Goal: Task Accomplishment & Management: Use online tool/utility

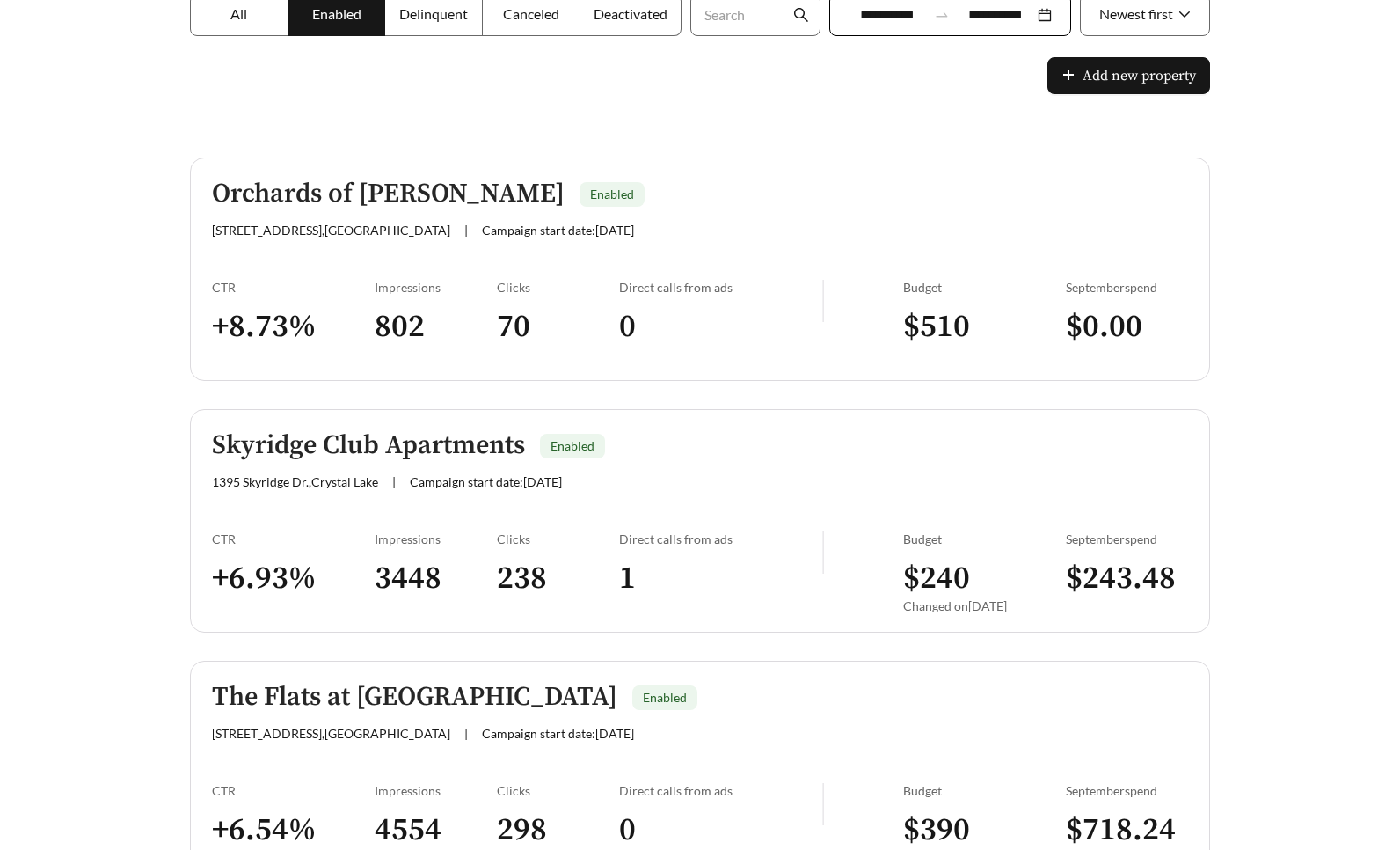
scroll to position [615, 0]
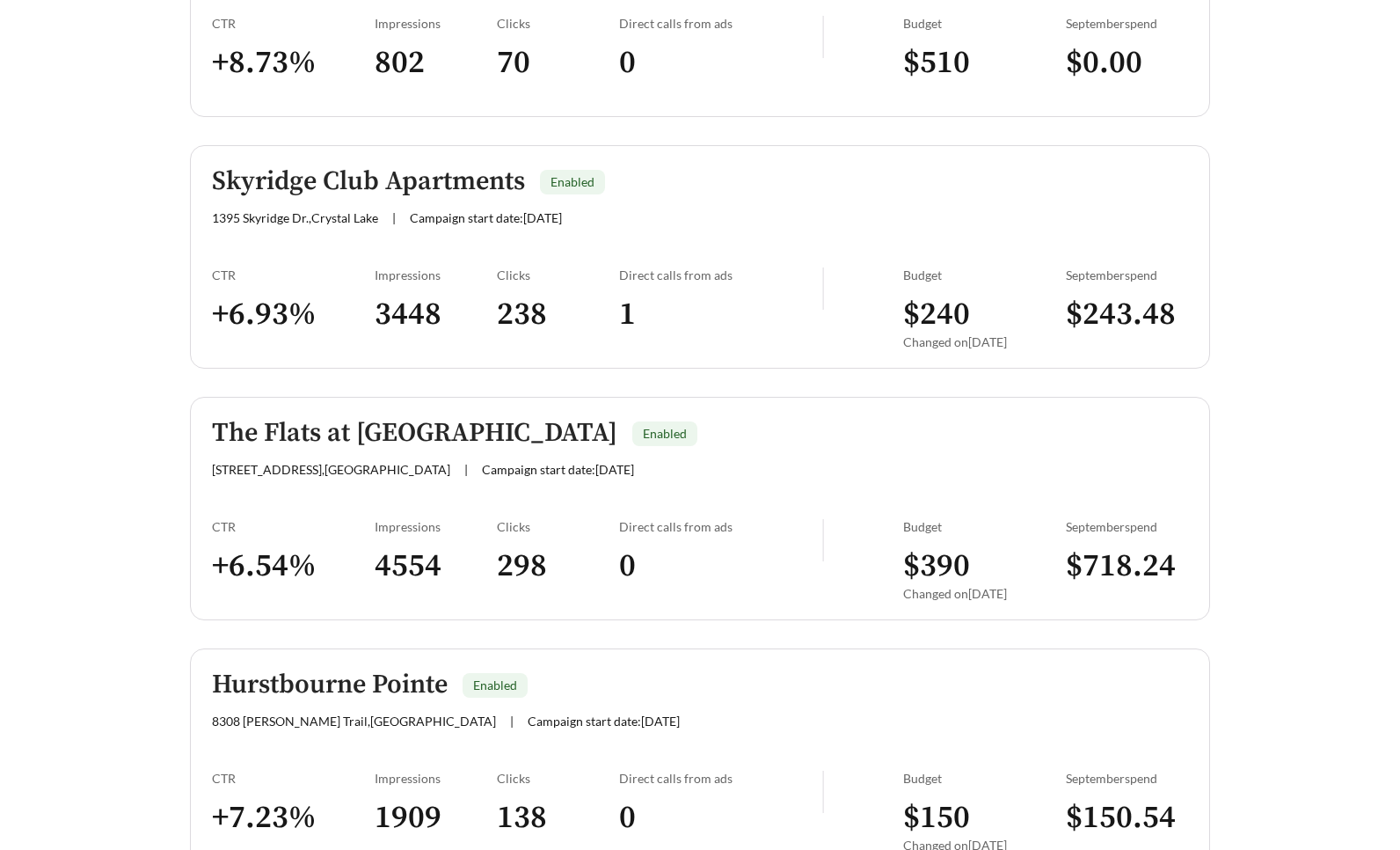
click at [359, 173] on h5 "Skyridge Club Apartments" at bounding box center [368, 182] width 313 height 29
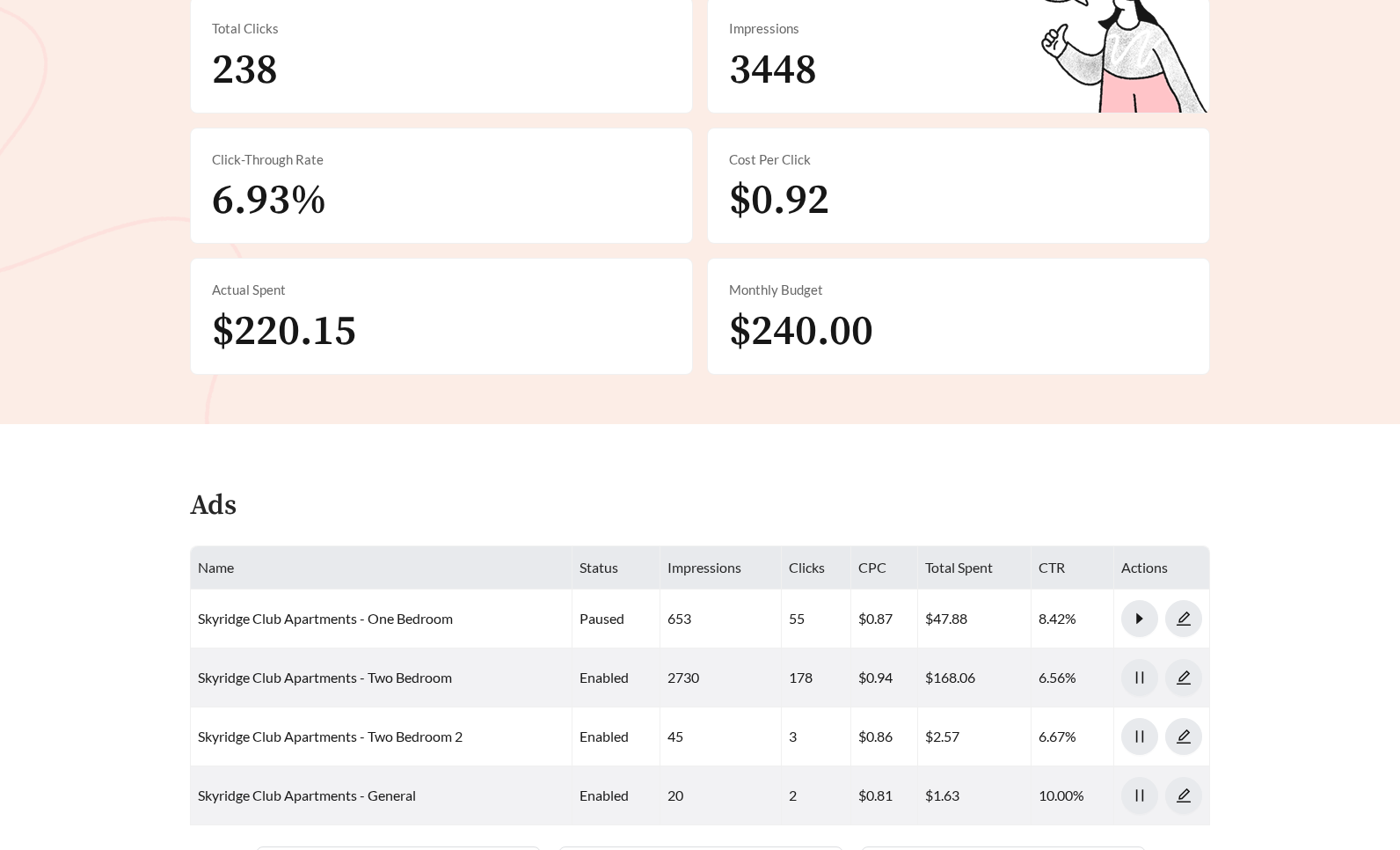
scroll to position [528, 0]
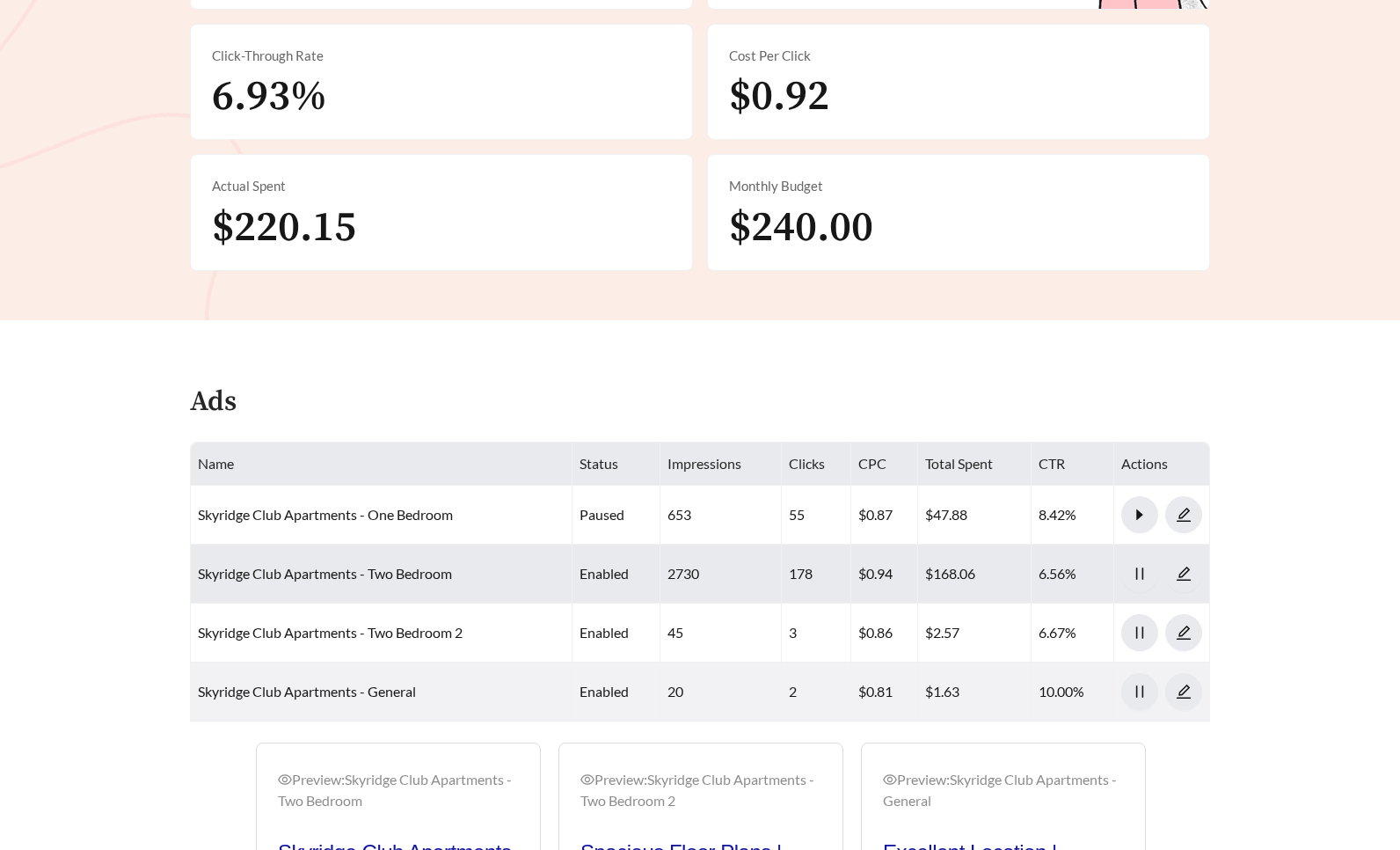
click at [304, 561] on td "Skyridge Club Apartments - Two Bedroom" at bounding box center [381, 573] width 382 height 59
click at [1181, 572] on icon "edit" at bounding box center [1184, 573] width 14 height 14
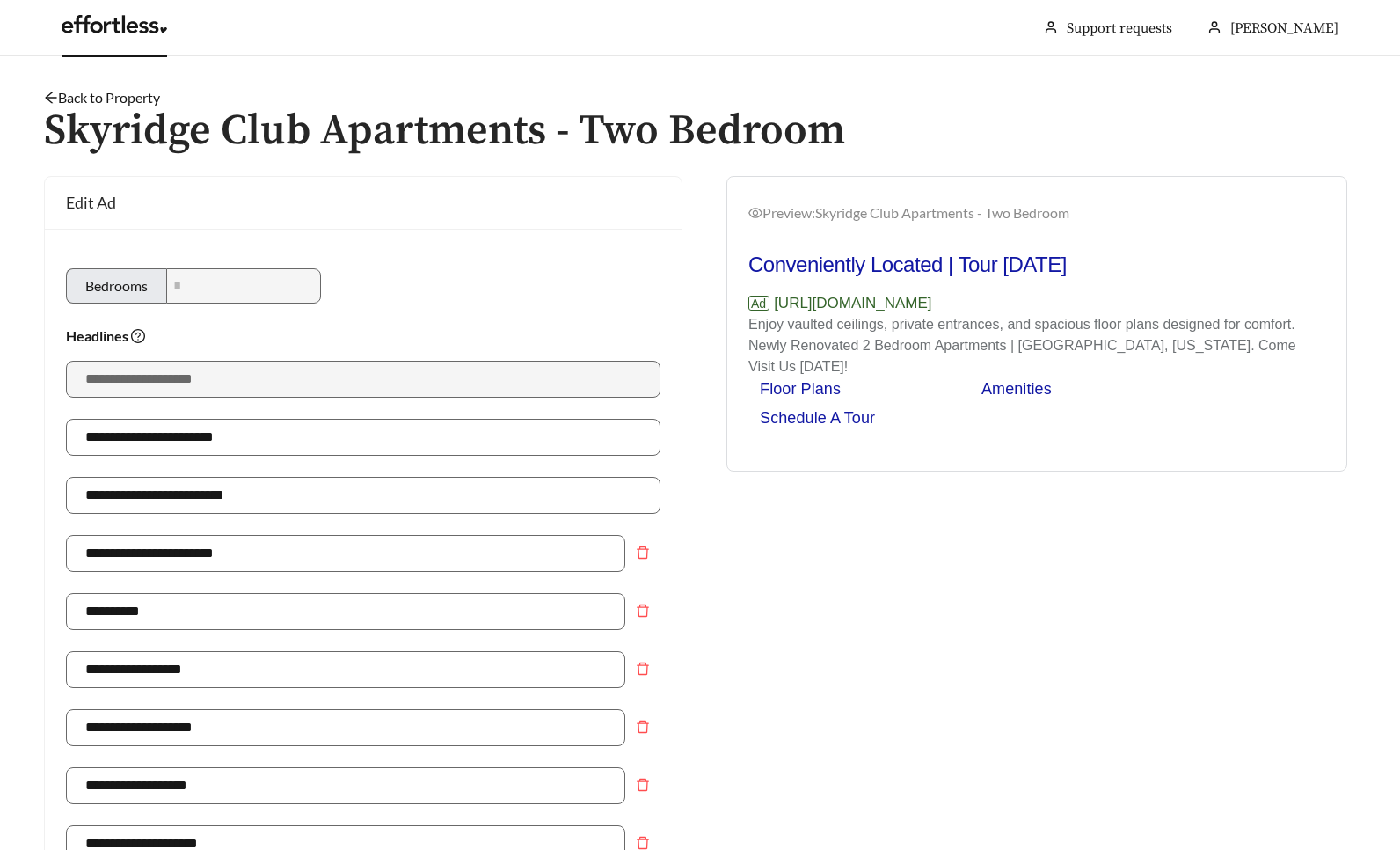
click at [102, 23] on link at bounding box center [114, 29] width 106 height 17
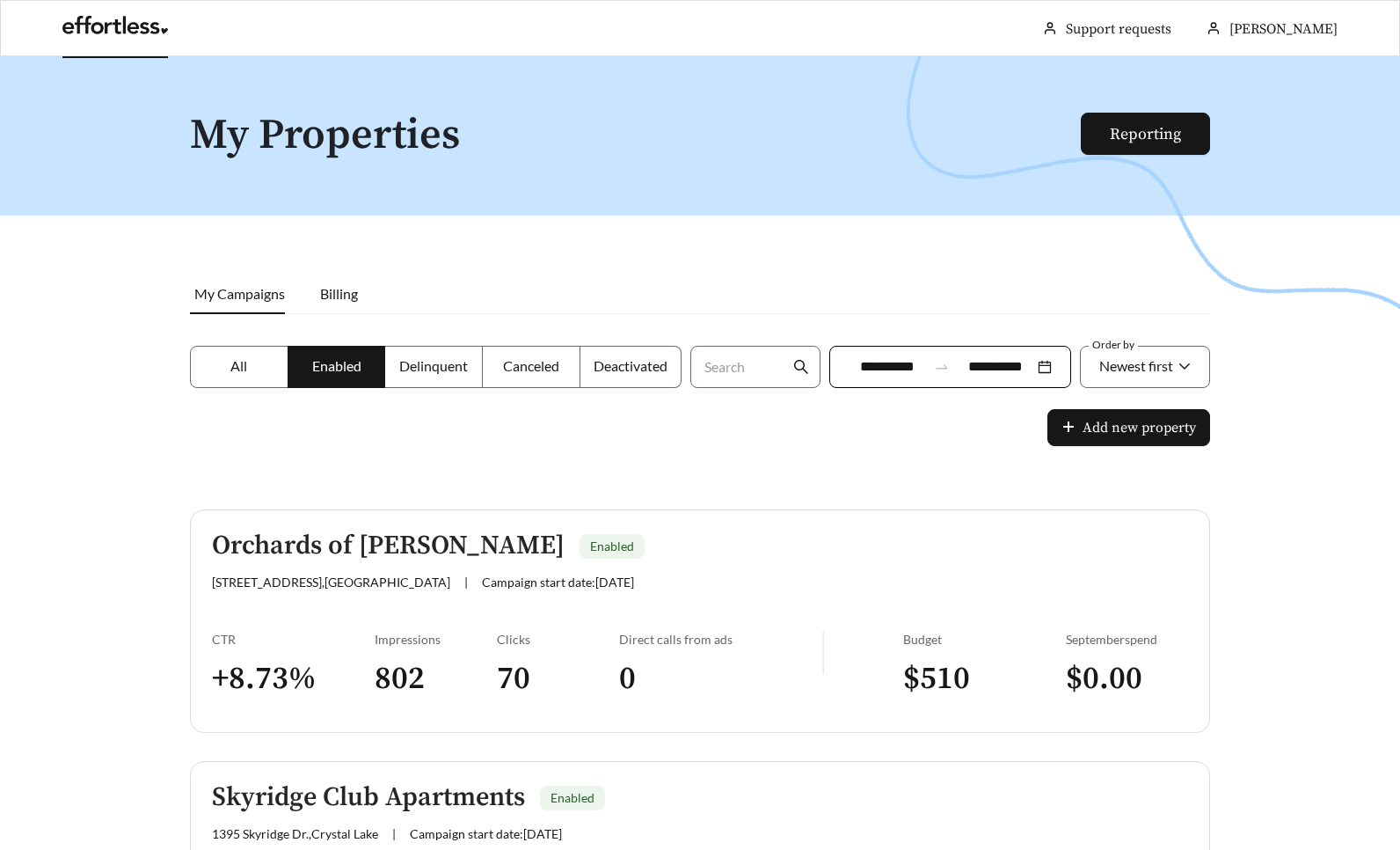
click at [318, 547] on h5 "Orchards of [PERSON_NAME]" at bounding box center [388, 545] width 353 height 29
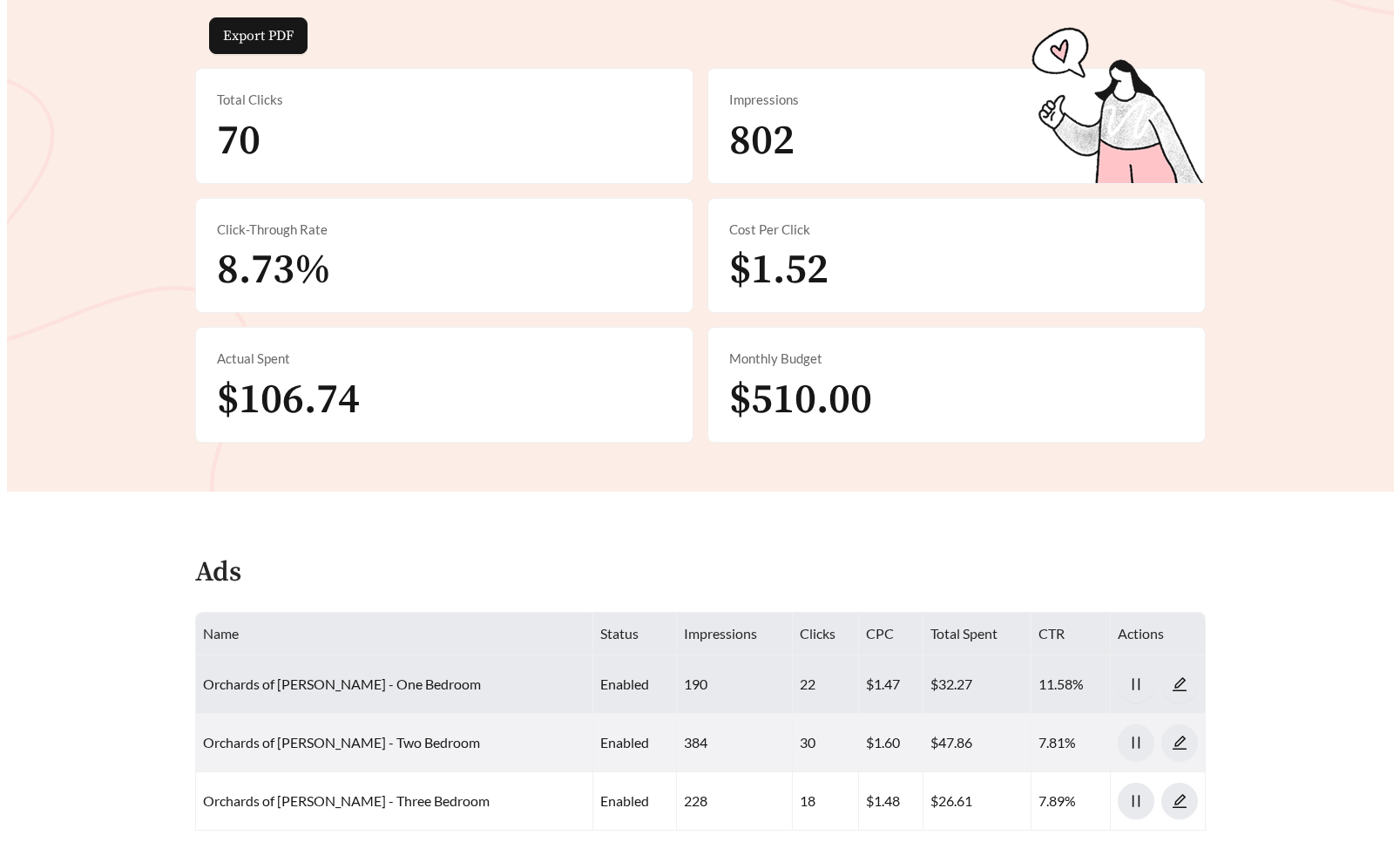
scroll to position [87, 0]
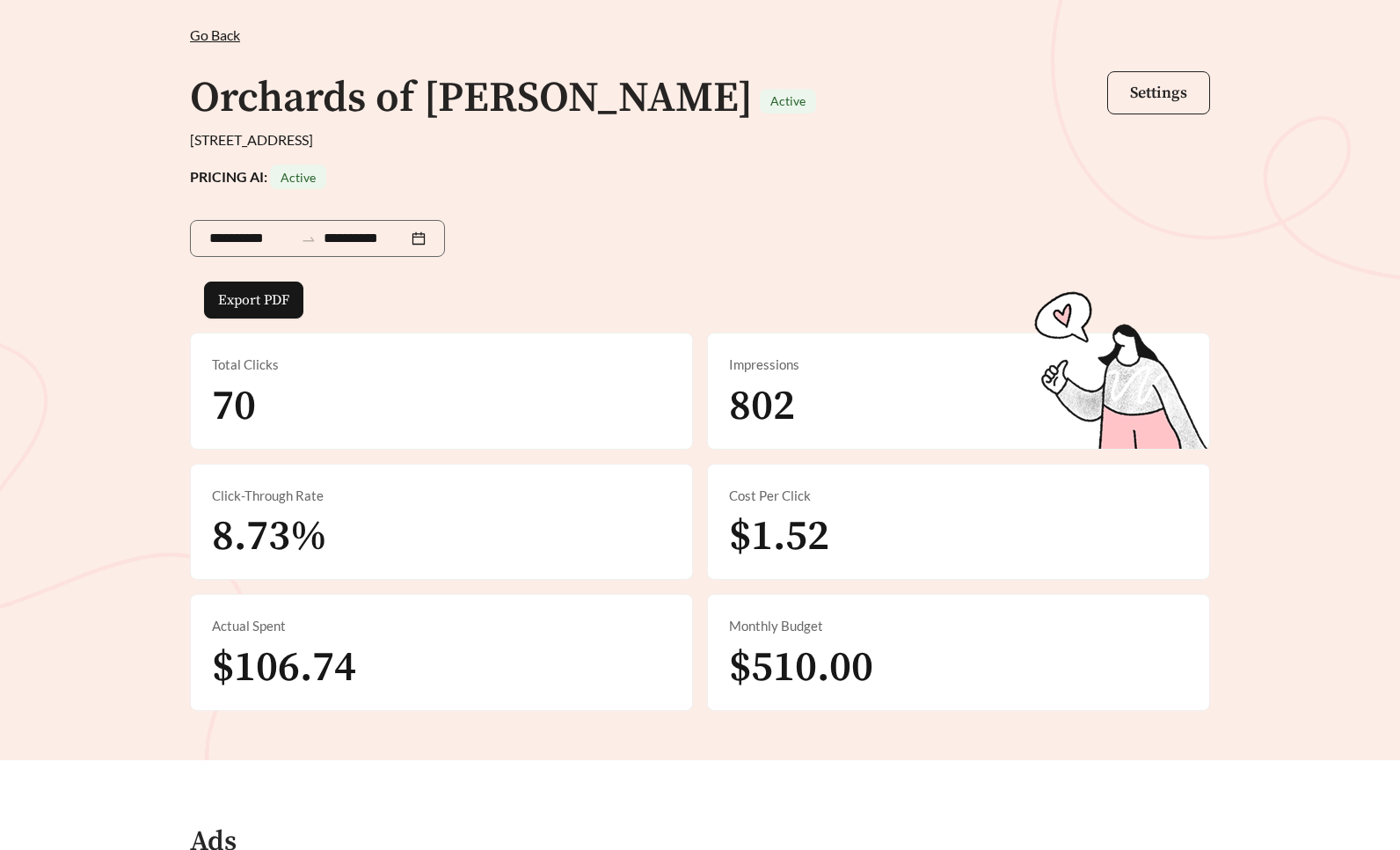
click at [1181, 92] on span "Settings" at bounding box center [1158, 92] width 57 height 20
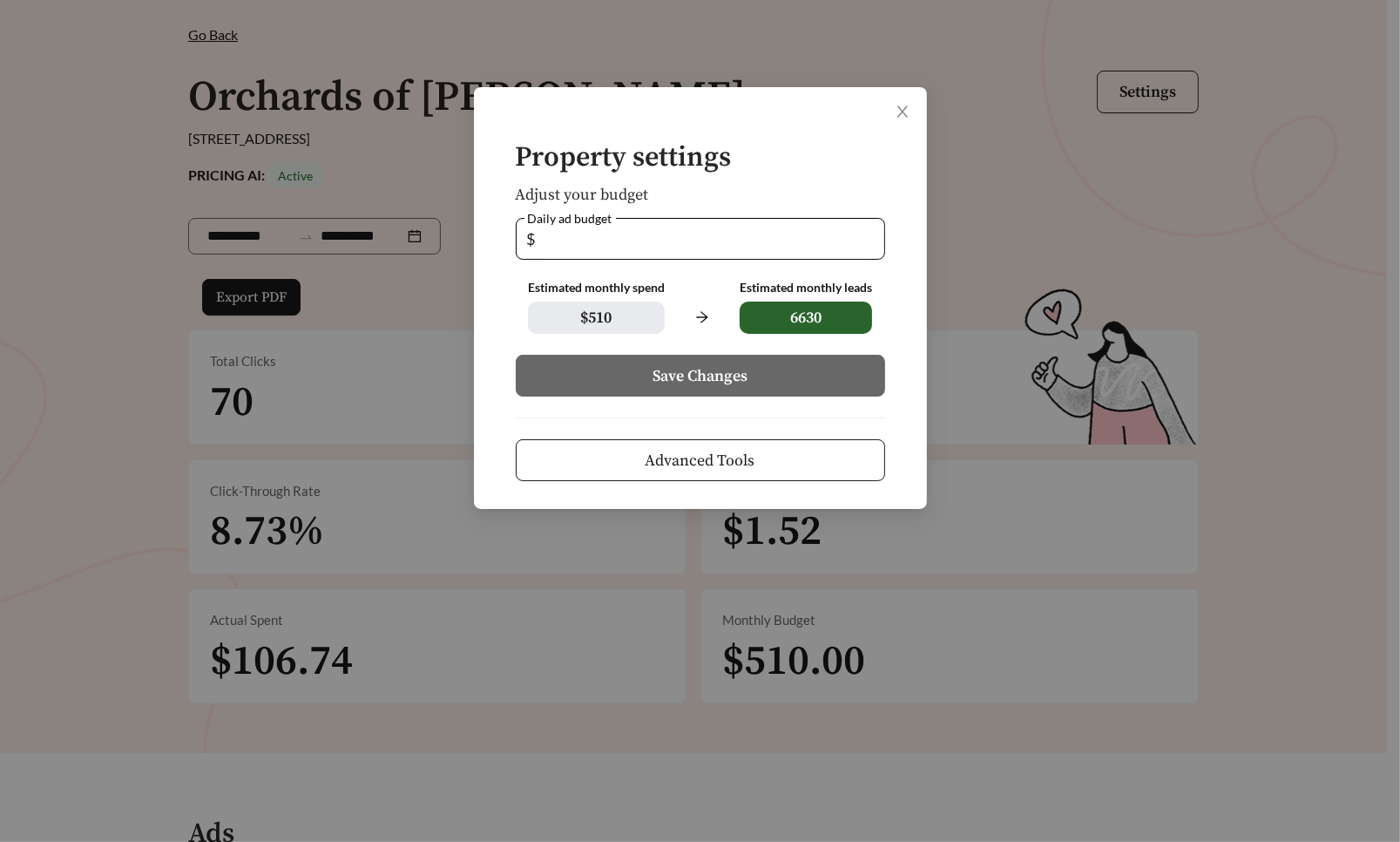
click at [796, 471] on button "Advanced Tools" at bounding box center [701, 460] width 370 height 42
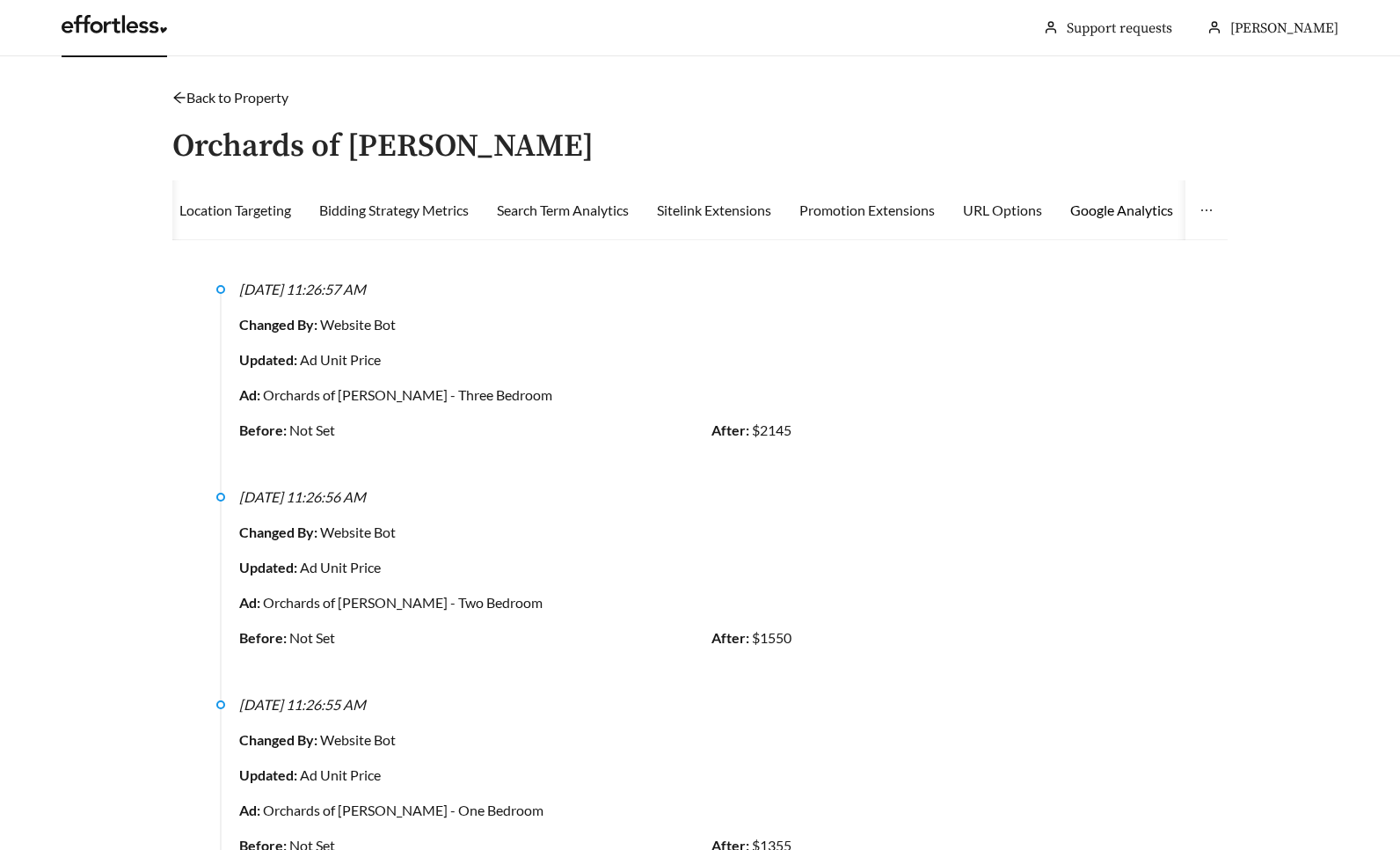
click at [1164, 208] on div "Google Analytics" at bounding box center [1121, 211] width 103 height 21
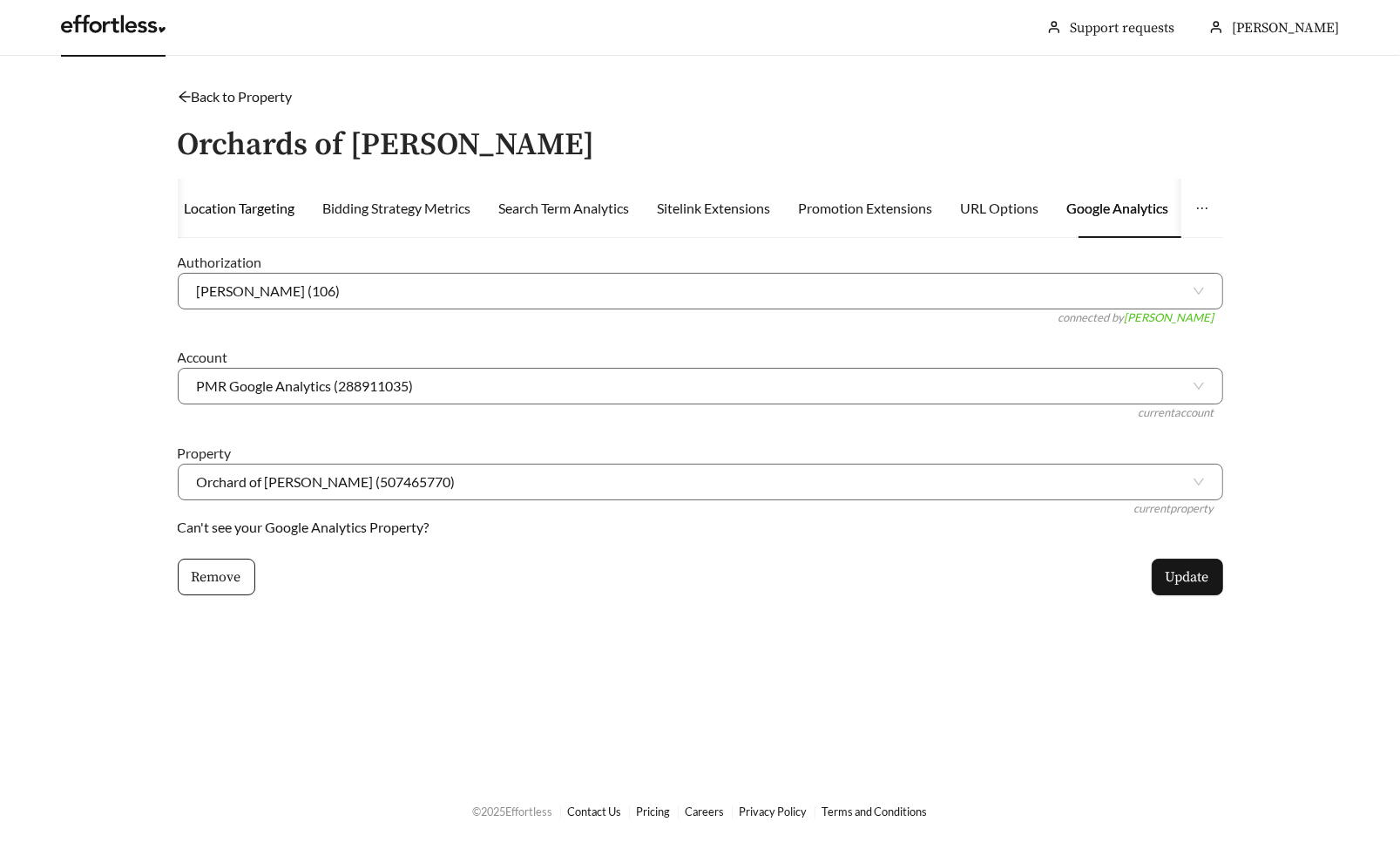
click at [241, 210] on div "Location Targeting" at bounding box center [240, 209] width 110 height 21
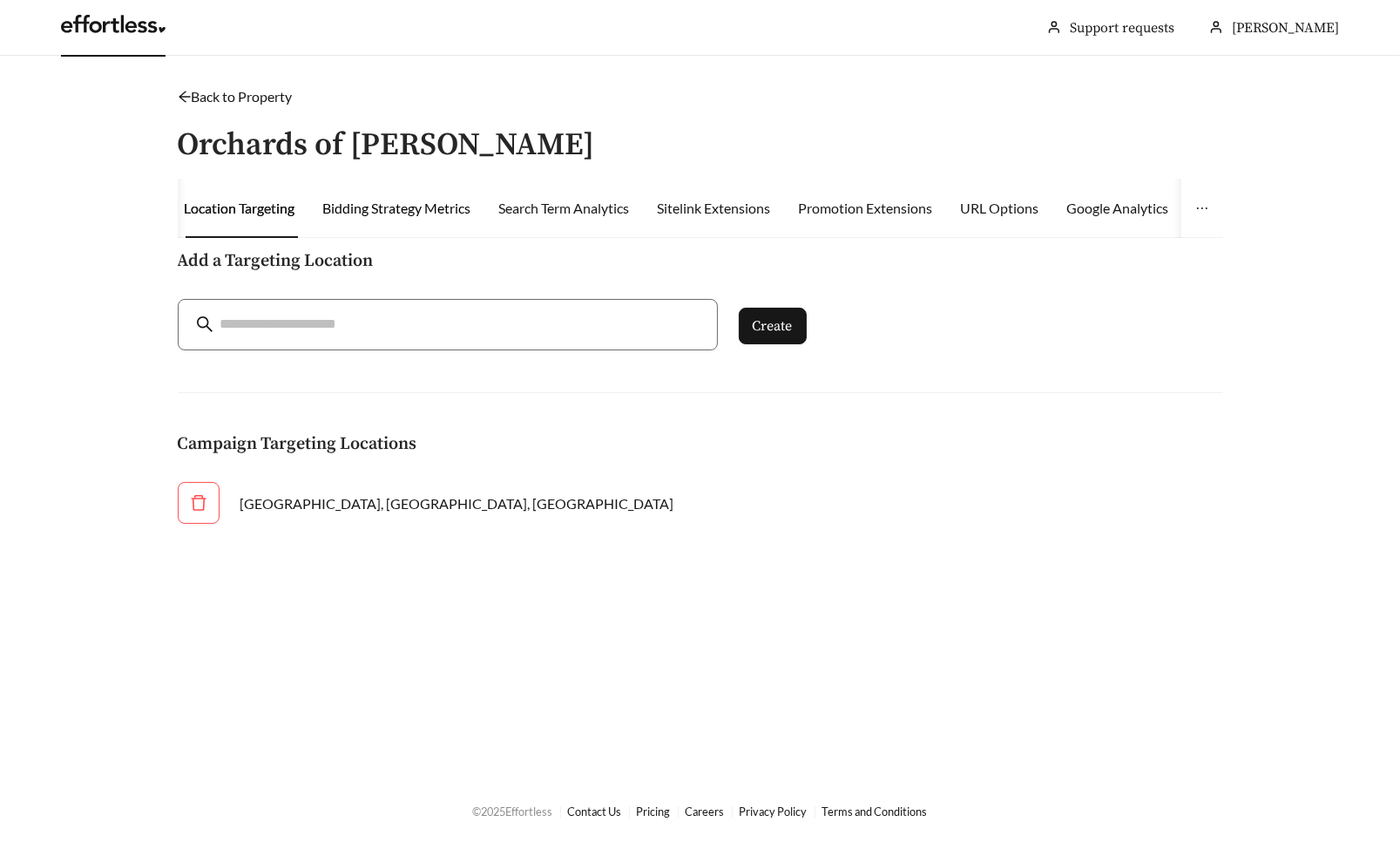
click at [366, 204] on div "Bidding Strategy Metrics" at bounding box center [397, 209] width 149 height 21
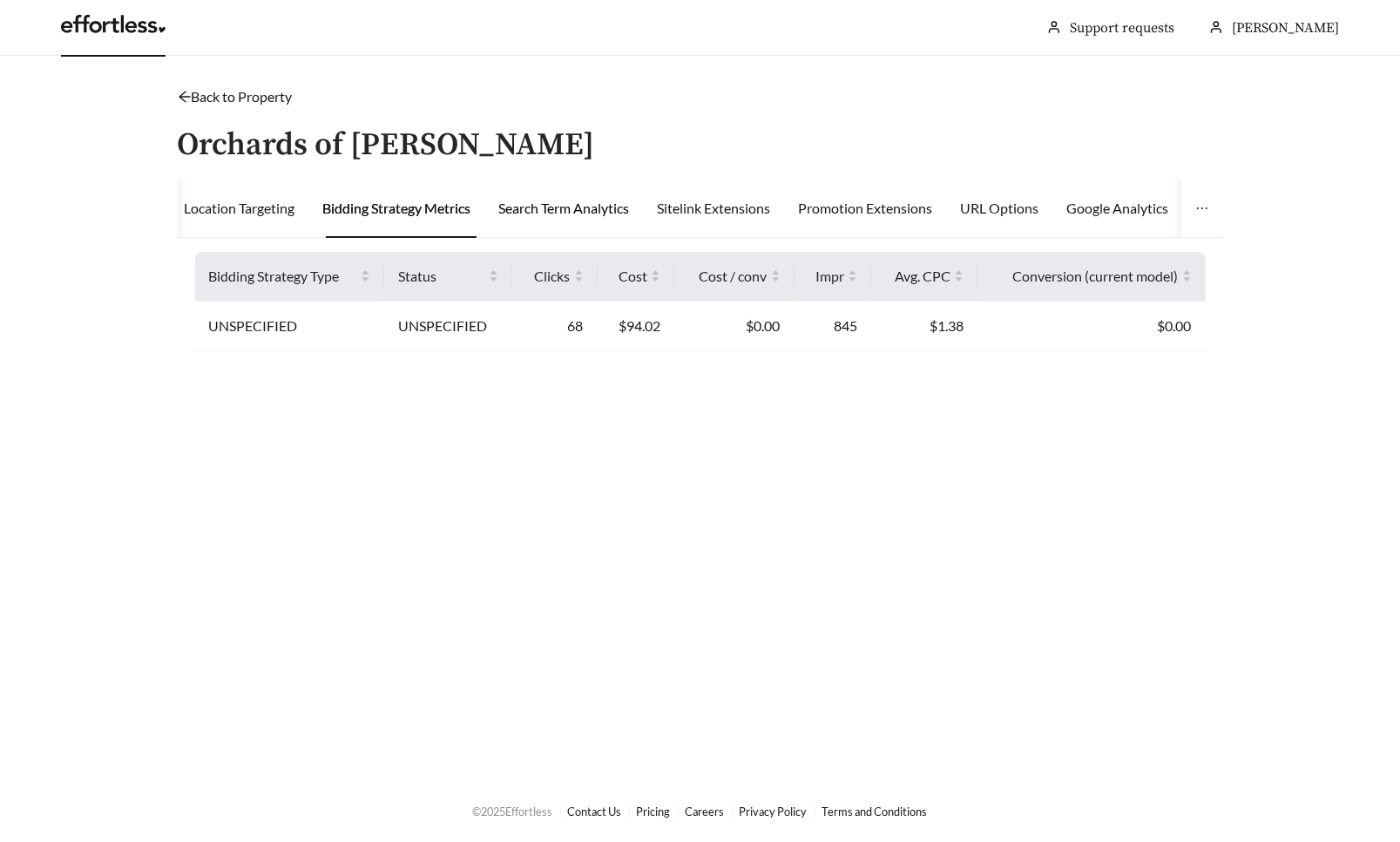
click at [540, 208] on div "Search Term Analytics" at bounding box center [564, 209] width 130 height 21
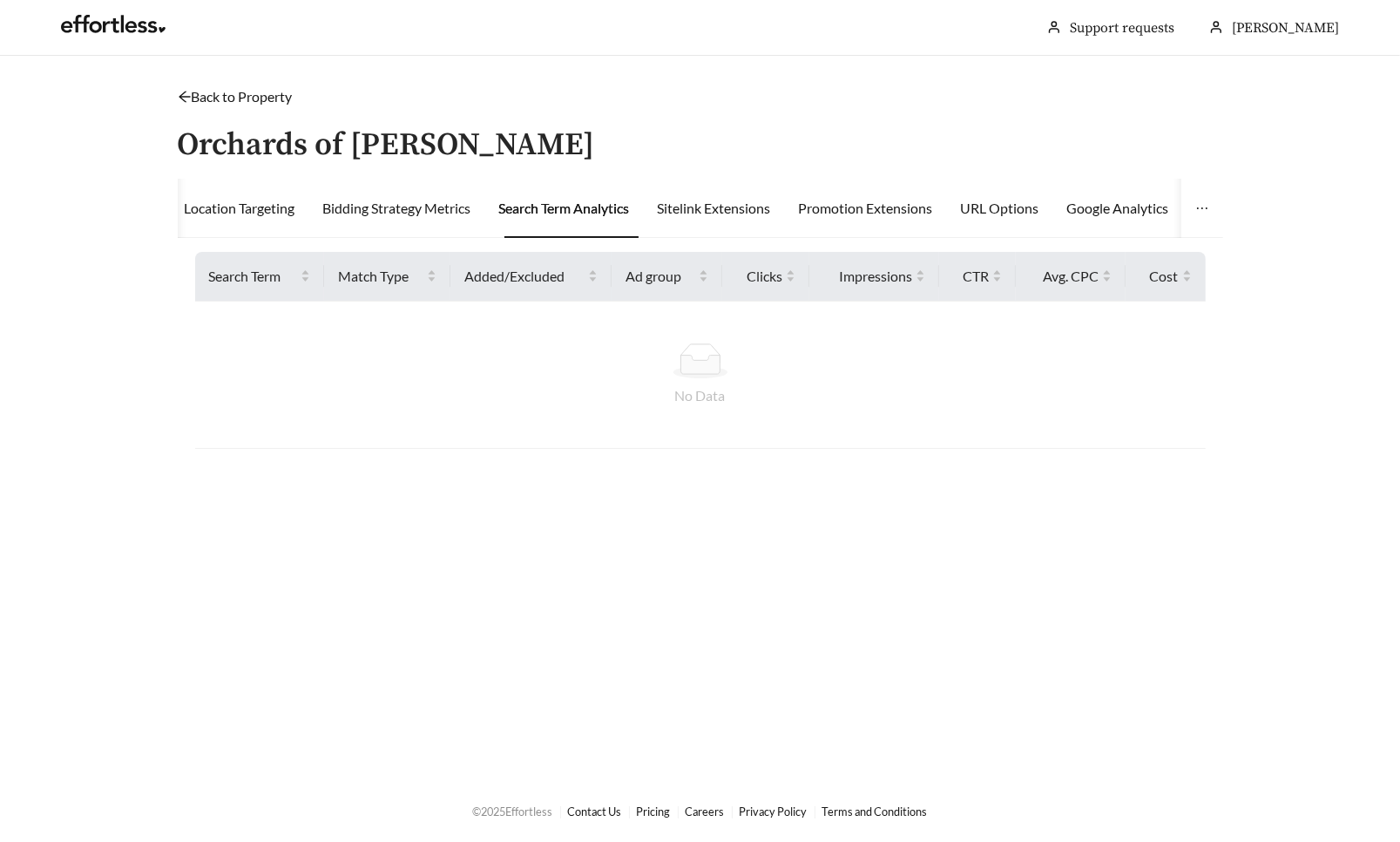
click at [210, 102] on link "Back to Property" at bounding box center [235, 95] width 115 height 16
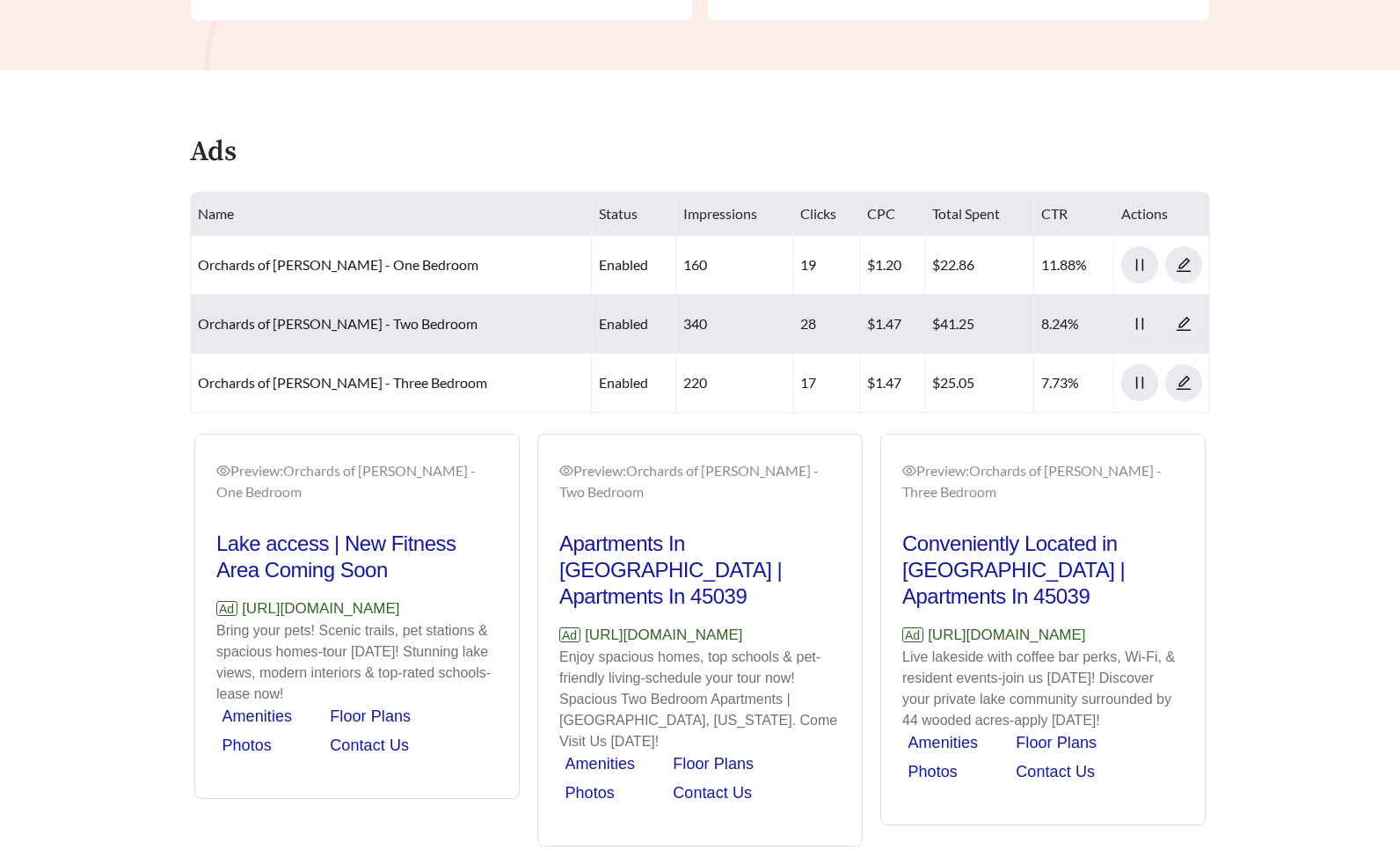
scroll to position [787, 0]
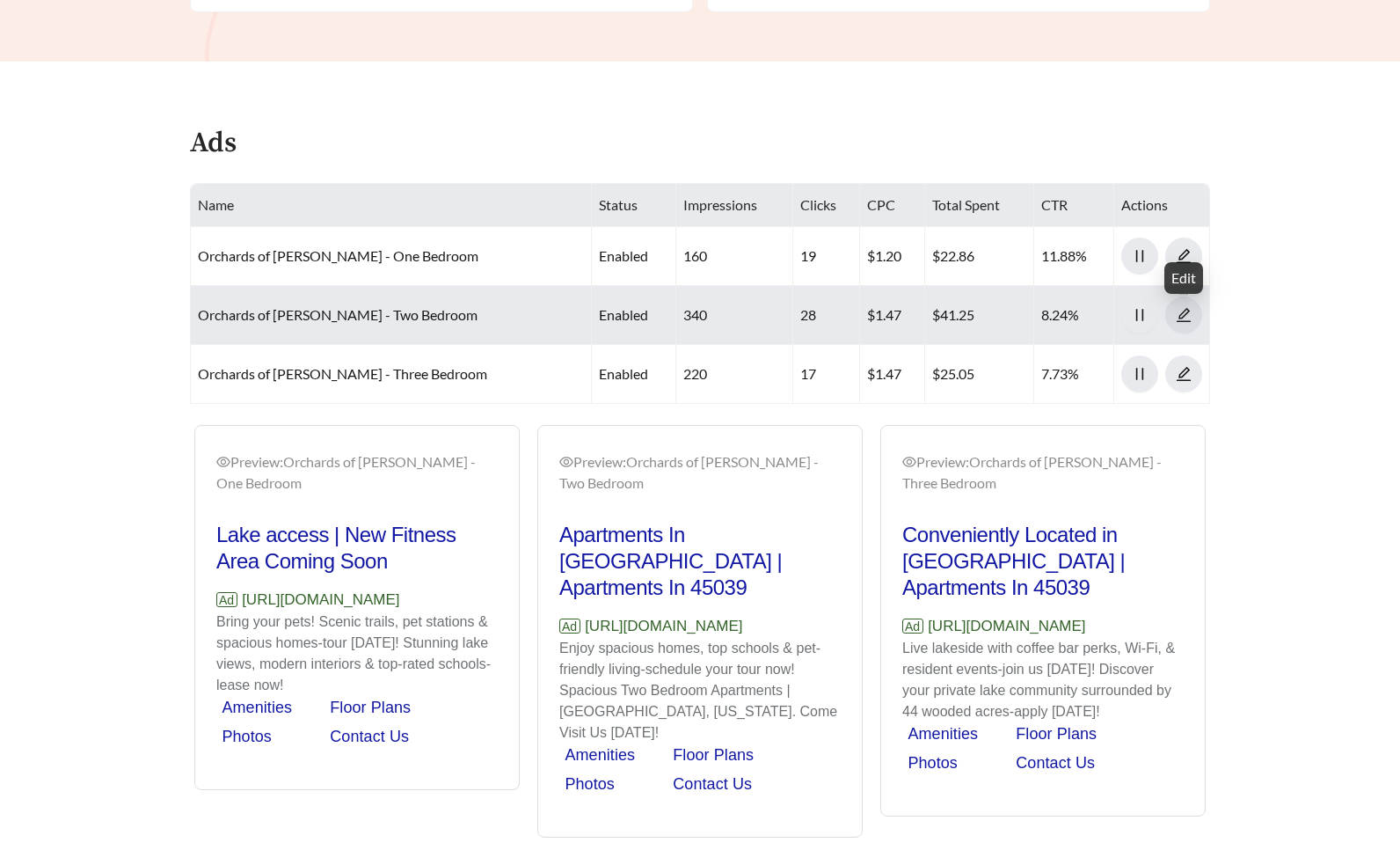
click at [1186, 307] on icon "edit" at bounding box center [1184, 314] width 15 height 15
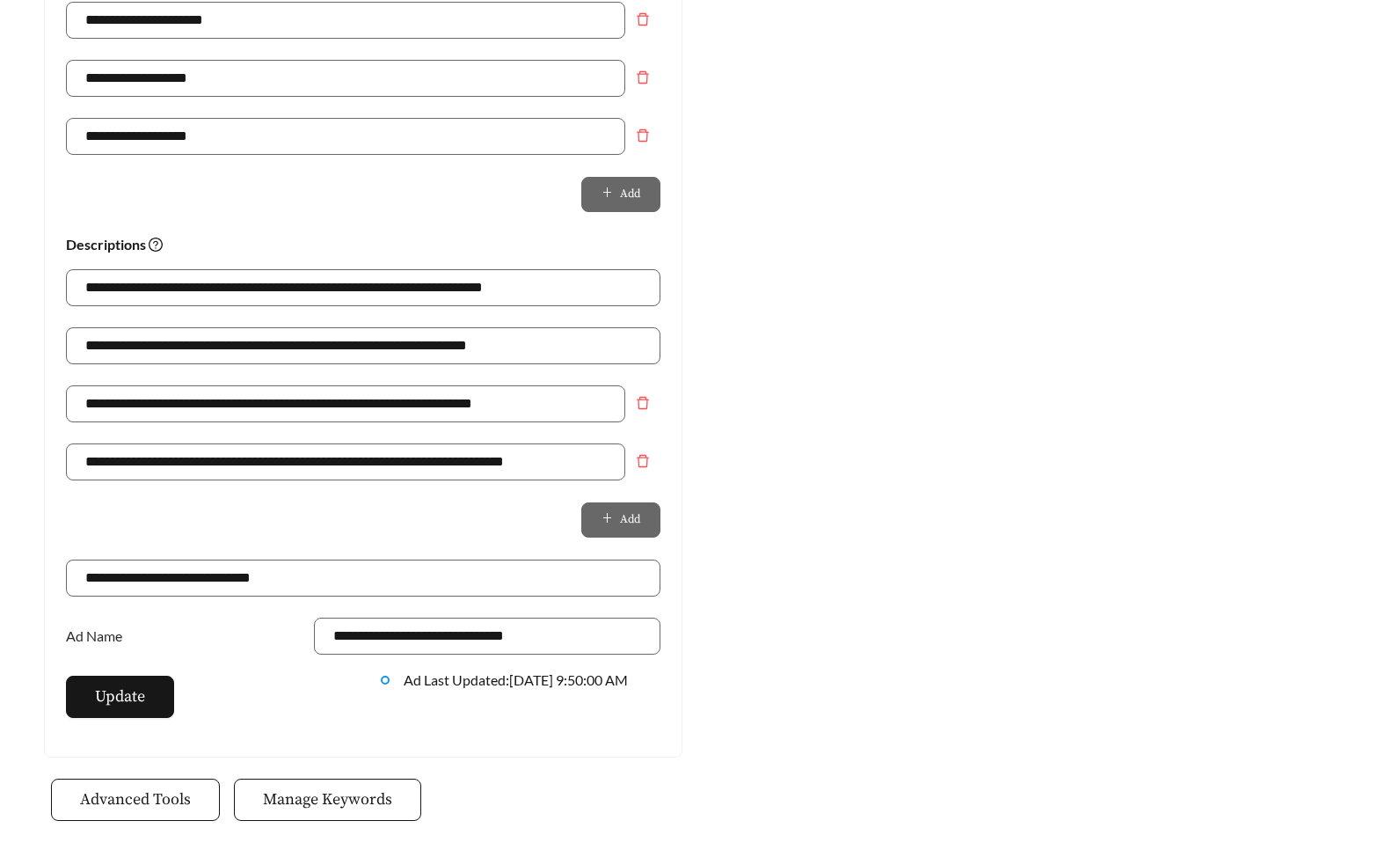
scroll to position [1139, 0]
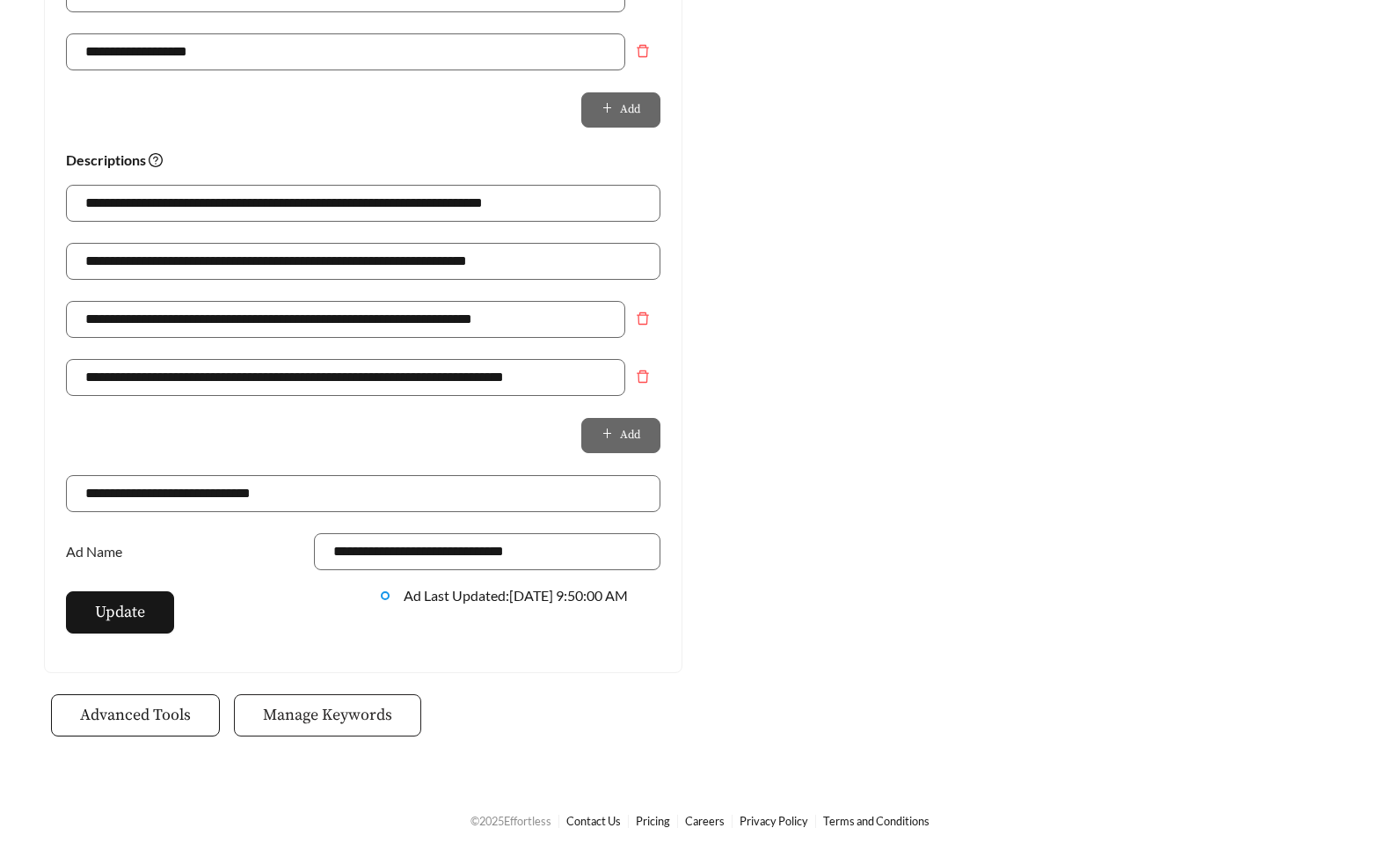
click at [318, 703] on span "Manage Keywords" at bounding box center [327, 714] width 129 height 24
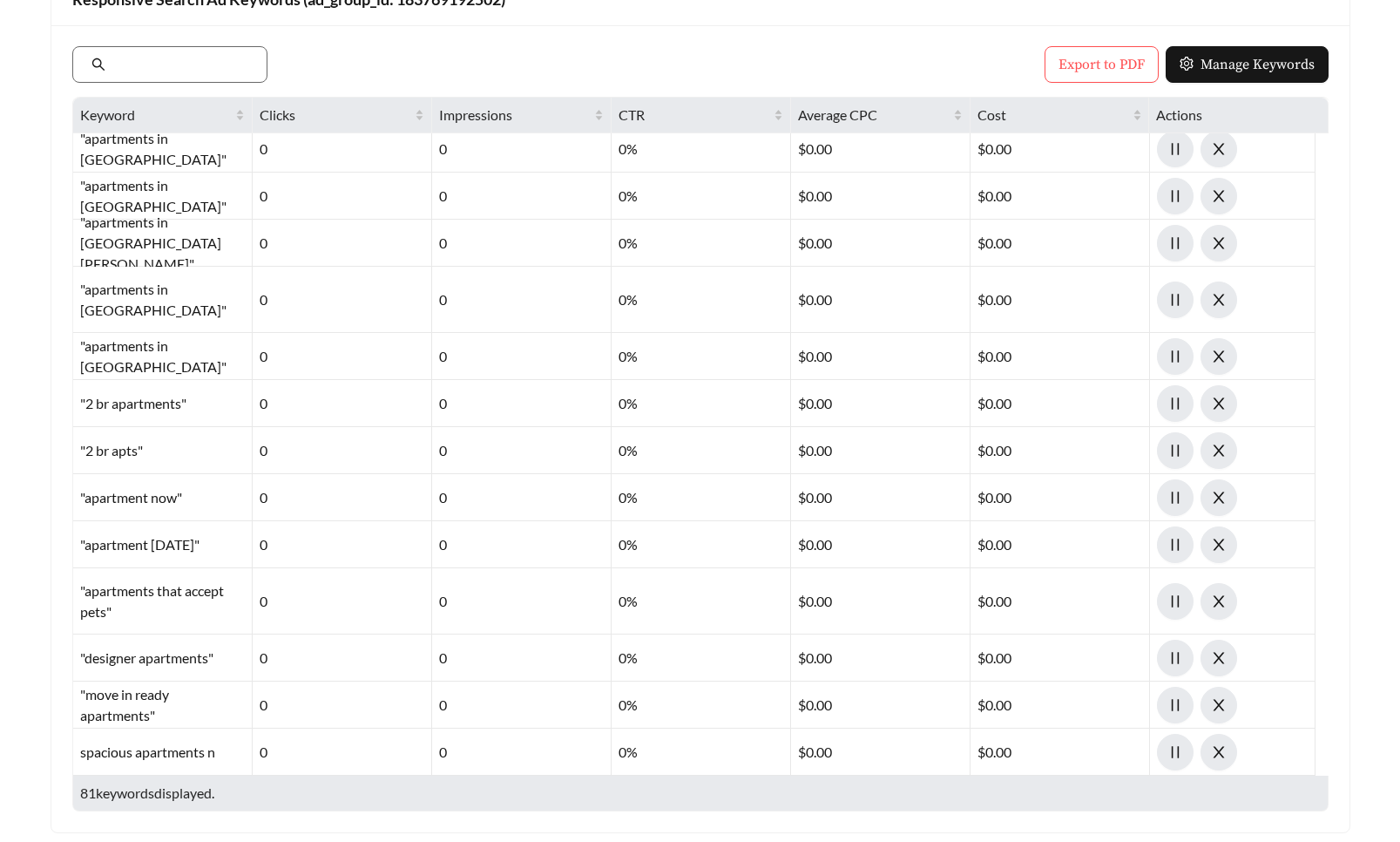
scroll to position [261, 0]
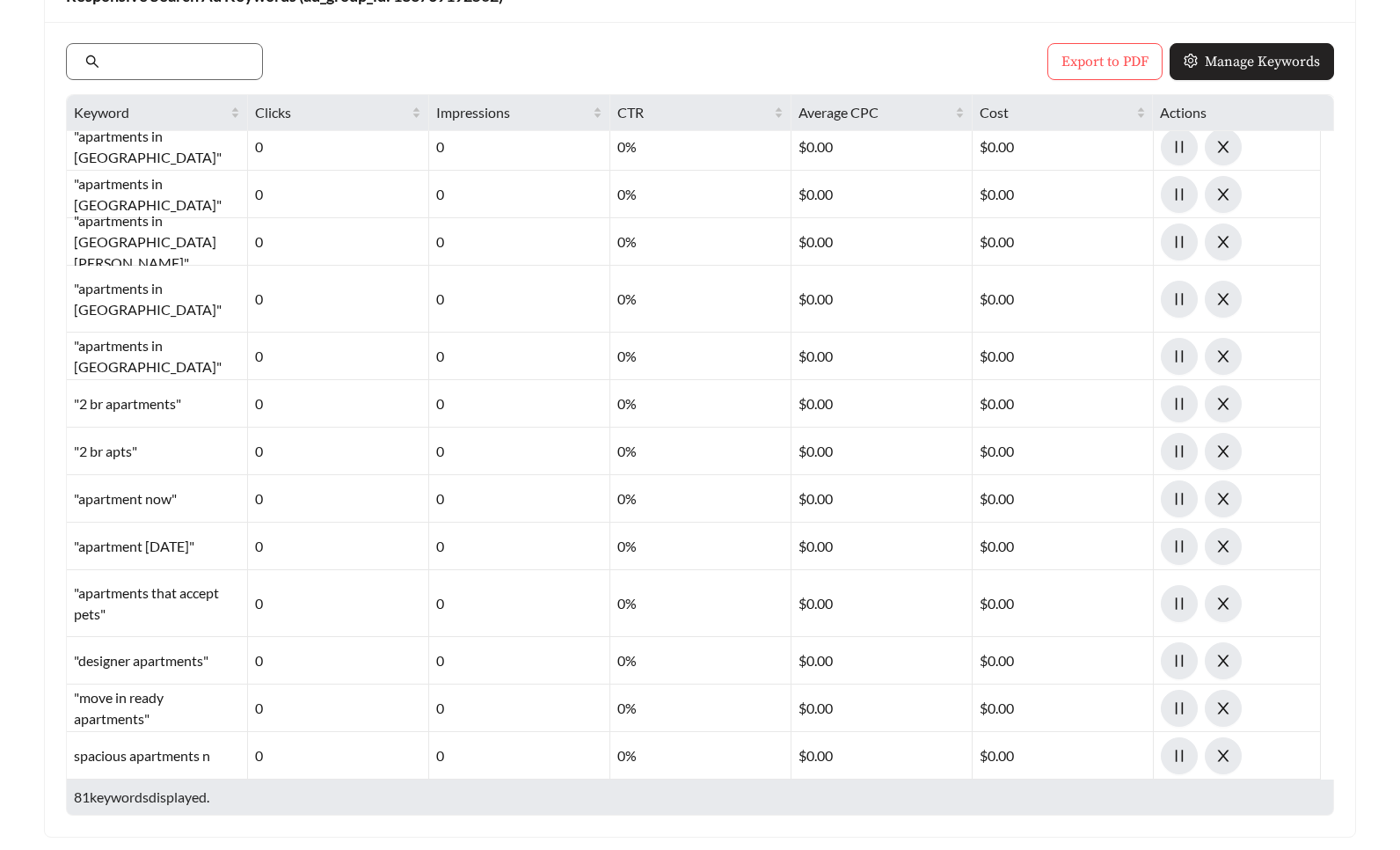
click at [1238, 52] on span "Manage Keywords" at bounding box center [1262, 62] width 115 height 21
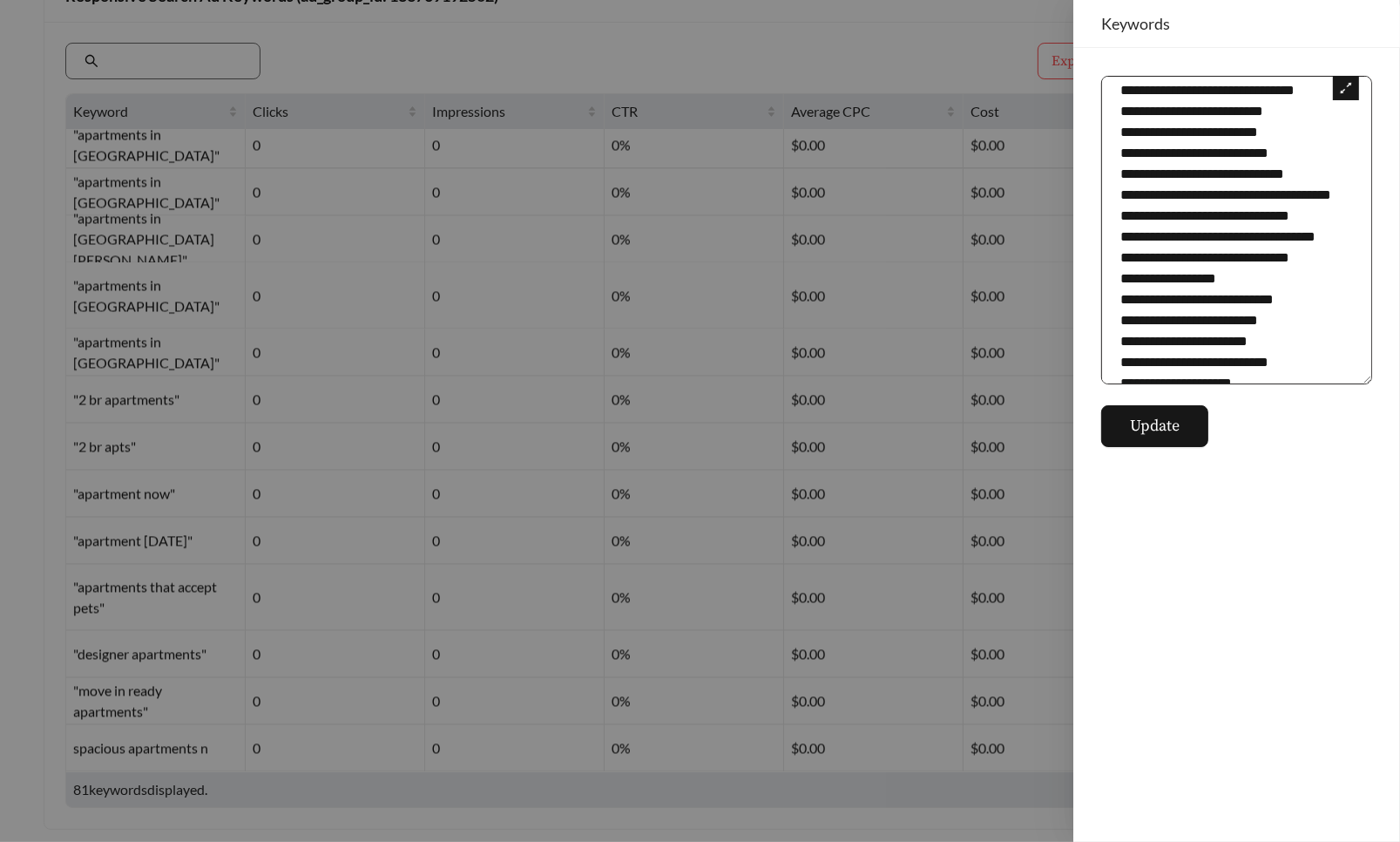
scroll to position [1485, 0]
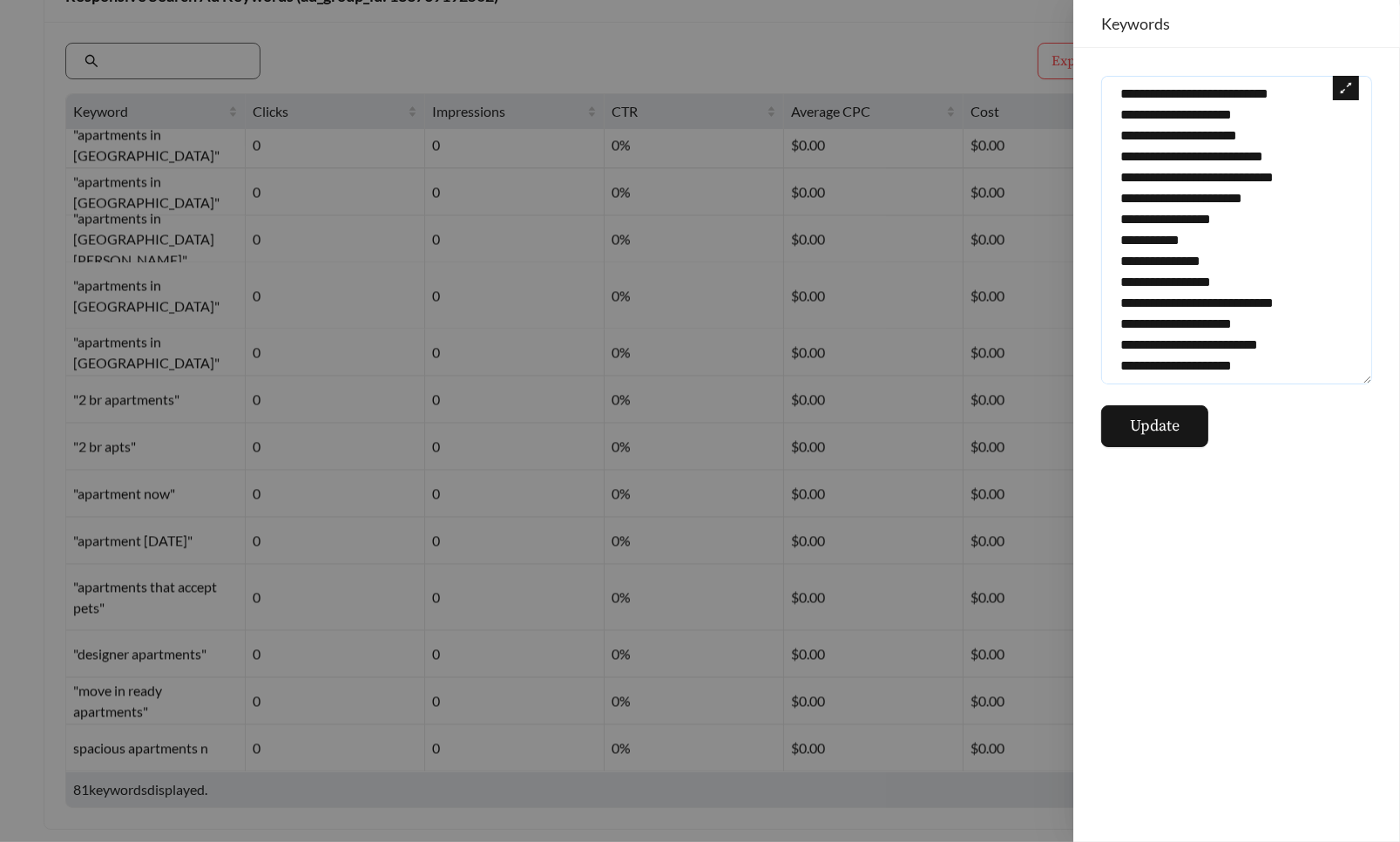
click at [1289, 367] on textarea at bounding box center [1236, 231] width 270 height 309
click at [713, 49] on div at bounding box center [700, 421] width 1400 height 842
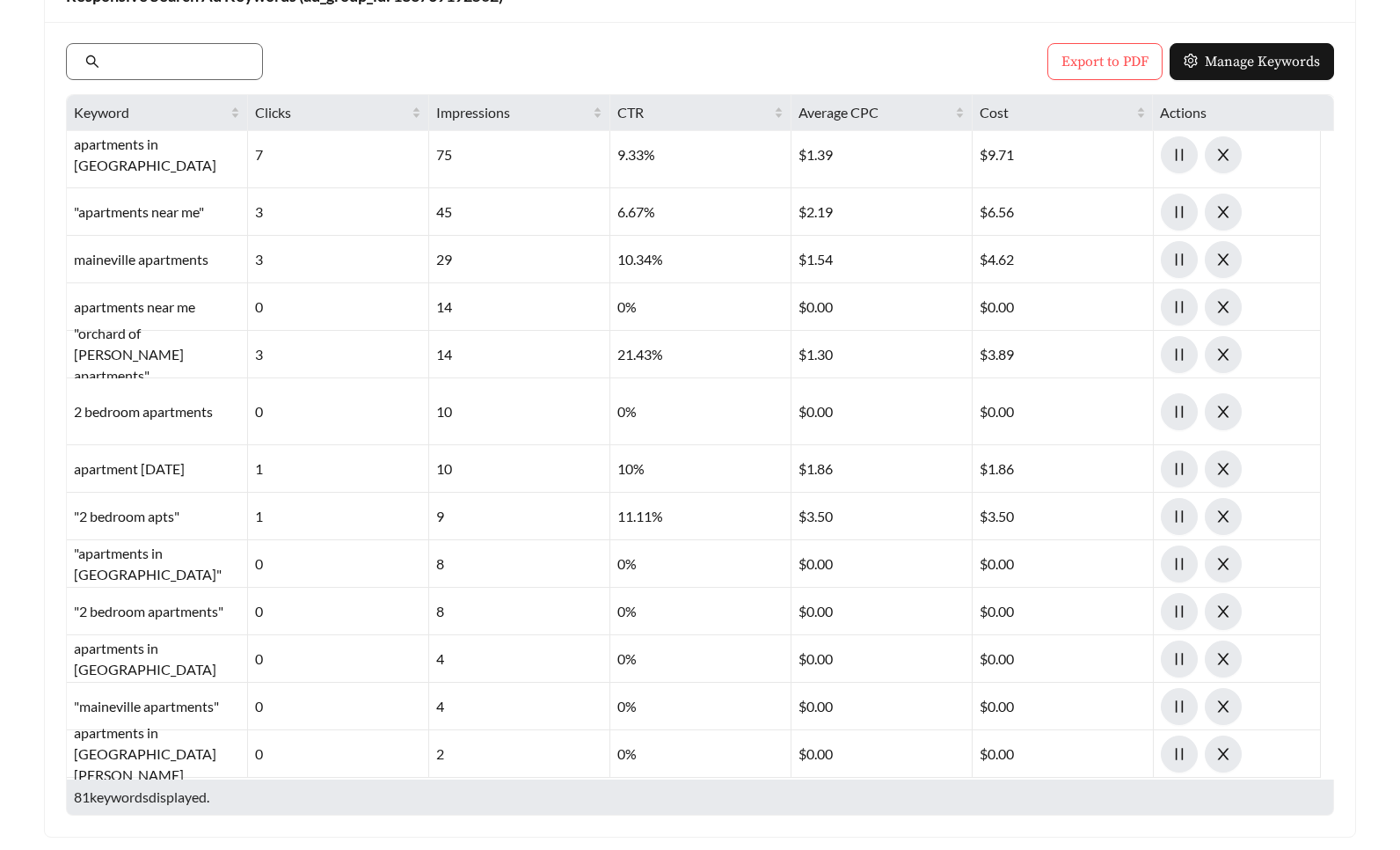
scroll to position [0, 0]
